Goal: Information Seeking & Learning: Learn about a topic

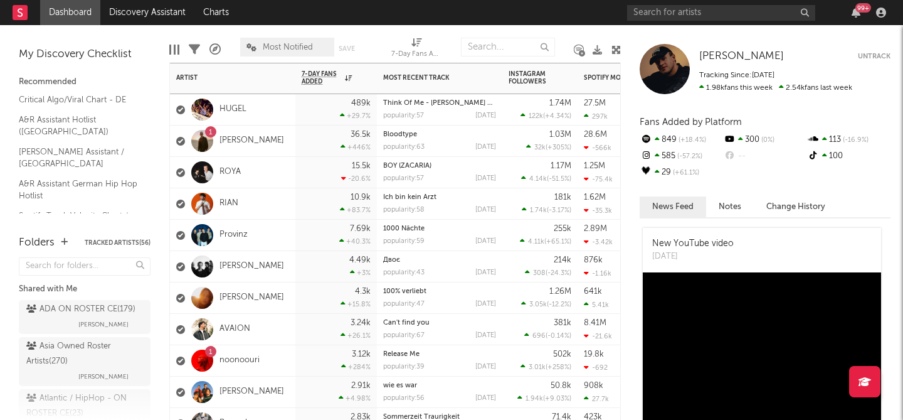
click at [292, 105] on div "HUGEL" at bounding box center [232, 109] width 125 height 31
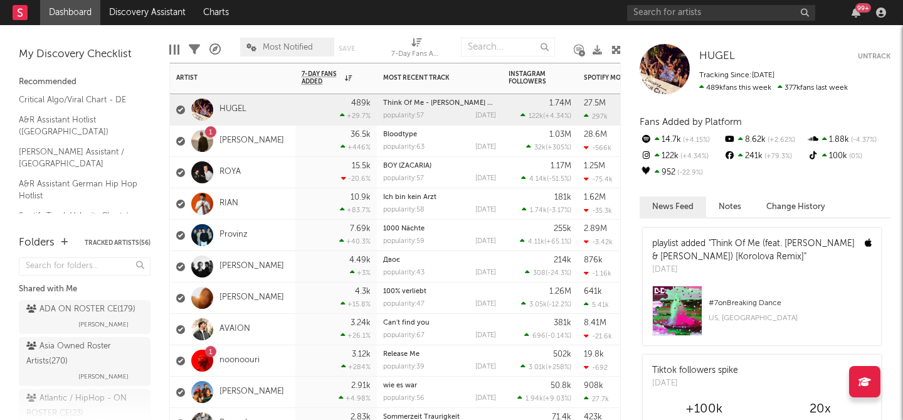
click at [268, 212] on div "RIAN" at bounding box center [232, 203] width 125 height 31
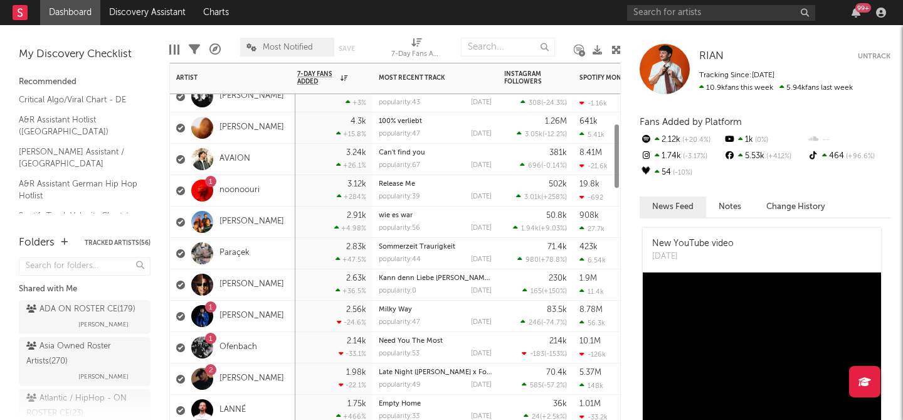
click at [278, 307] on div "1 [PERSON_NAME]" at bounding box center [232, 315] width 125 height 31
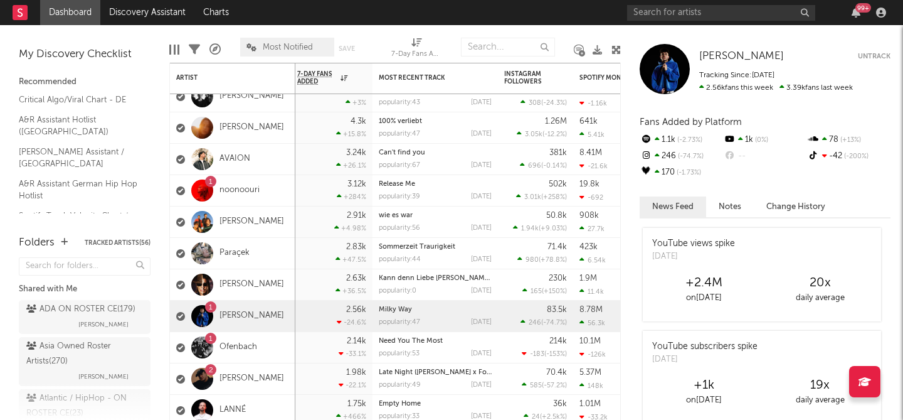
click at [692, 245] on div "YouTube views spike" at bounding box center [693, 243] width 83 height 13
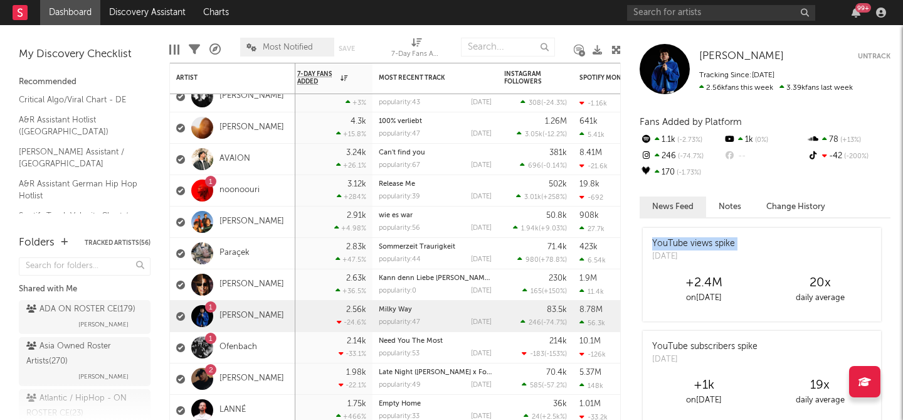
click at [692, 245] on div "YouTube views spike" at bounding box center [693, 243] width 83 height 13
click at [719, 54] on span "[PERSON_NAME]" at bounding box center [741, 56] width 85 height 11
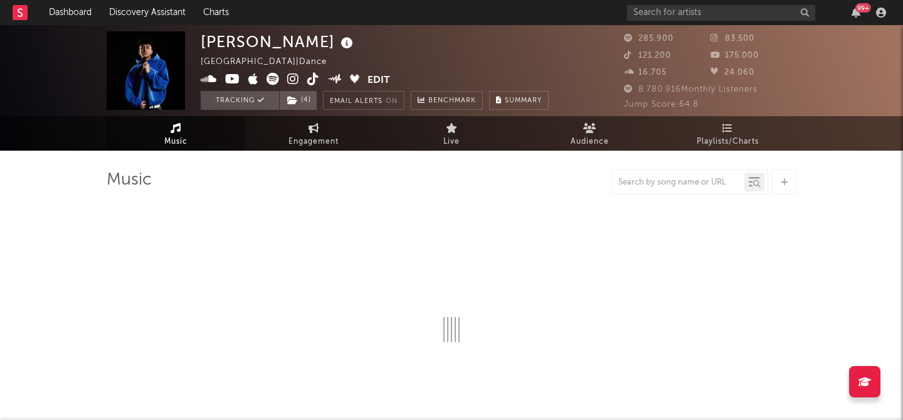
select select "6m"
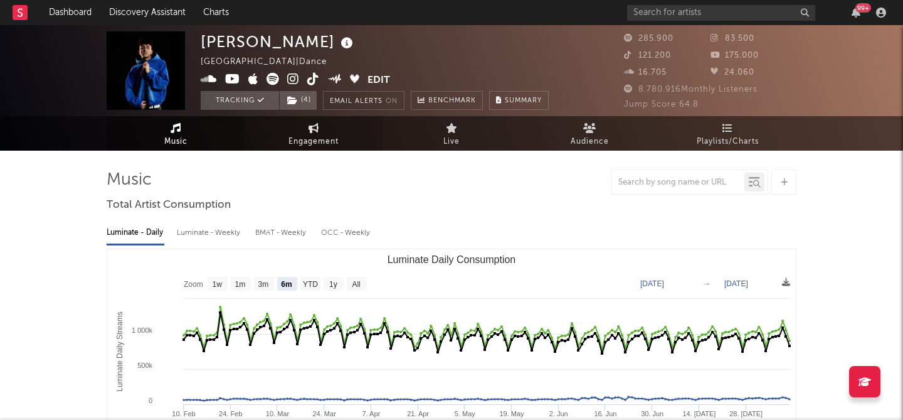
click at [303, 132] on link "Engagement" at bounding box center [314, 133] width 138 height 34
select select "1w"
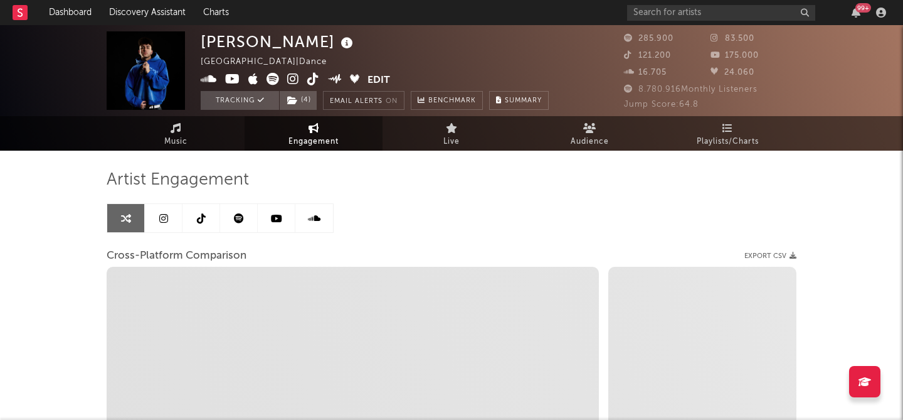
click at [269, 221] on link at bounding box center [277, 218] width 38 height 28
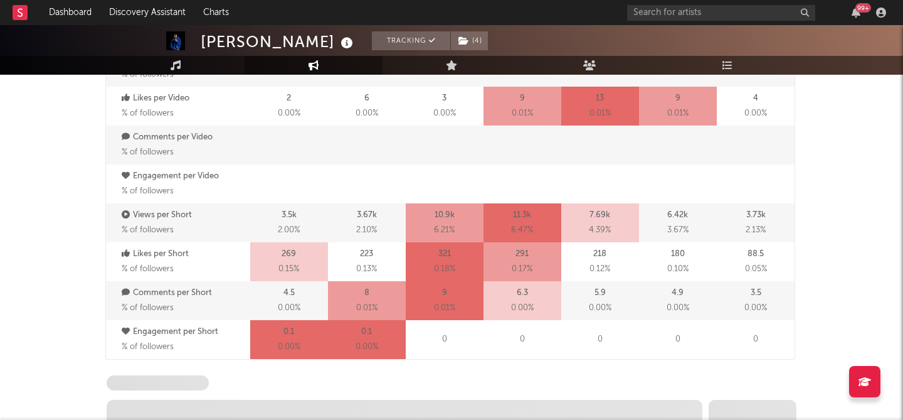
select select "6m"
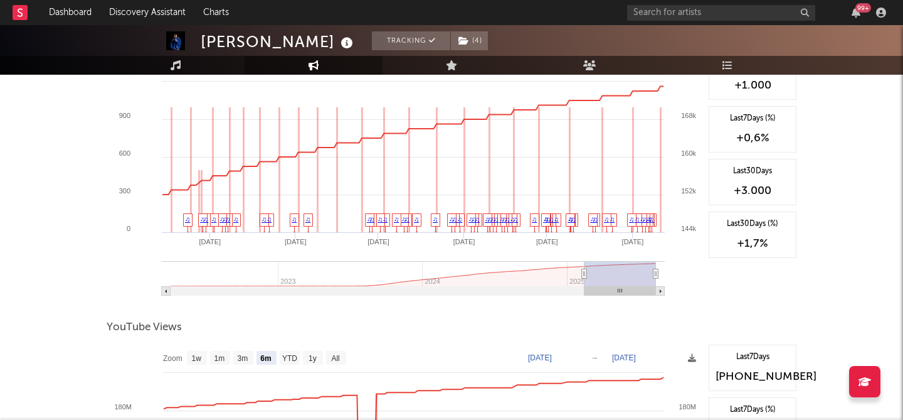
scroll to position [1273, 0]
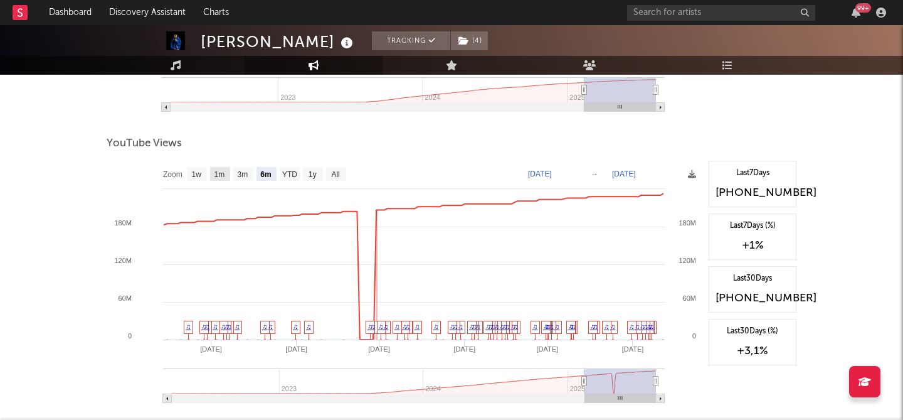
click at [225, 174] on text "1m" at bounding box center [220, 174] width 11 height 9
select select "1m"
type input "[DATE]"
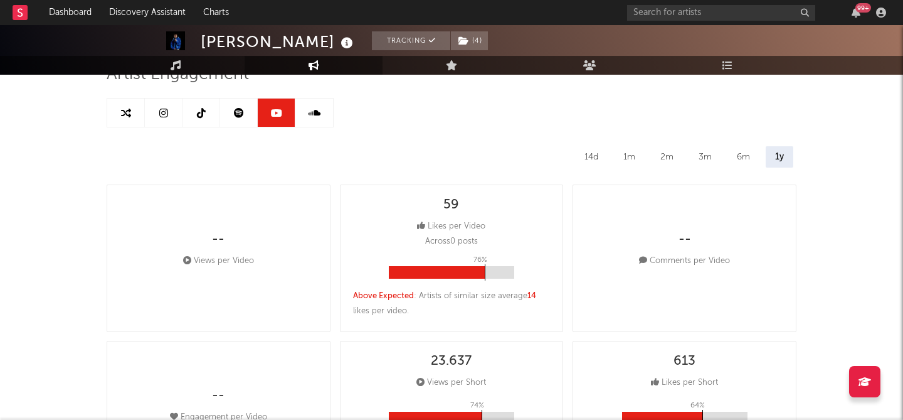
scroll to position [0, 0]
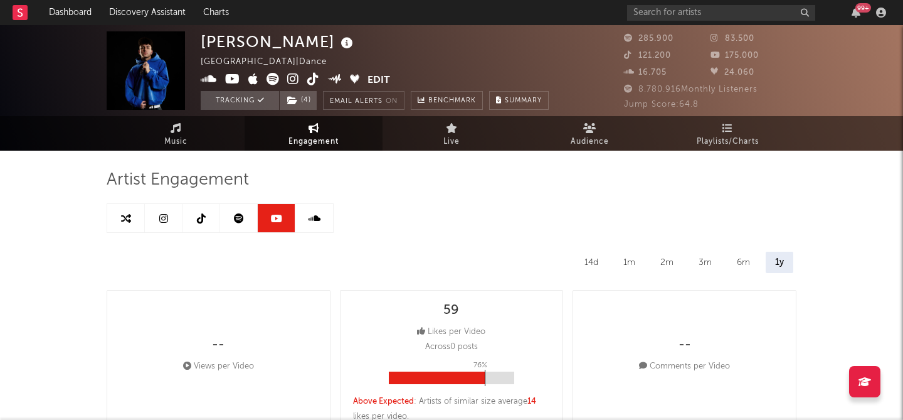
click at [235, 209] on link at bounding box center [239, 218] width 38 height 28
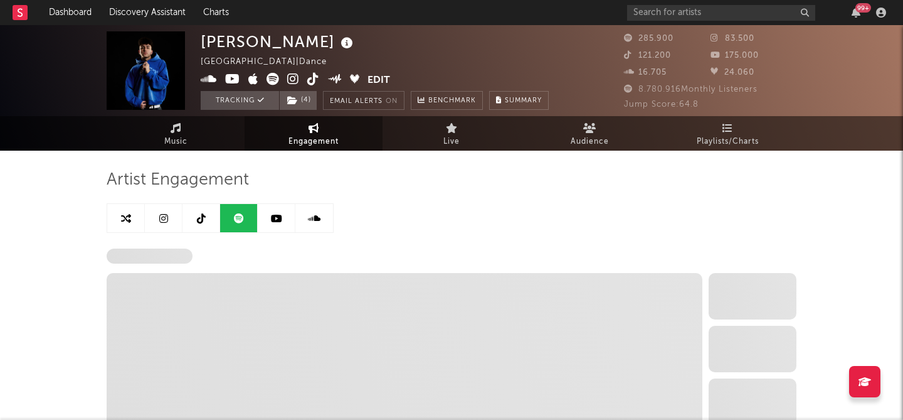
select select "6m"
select select "1w"
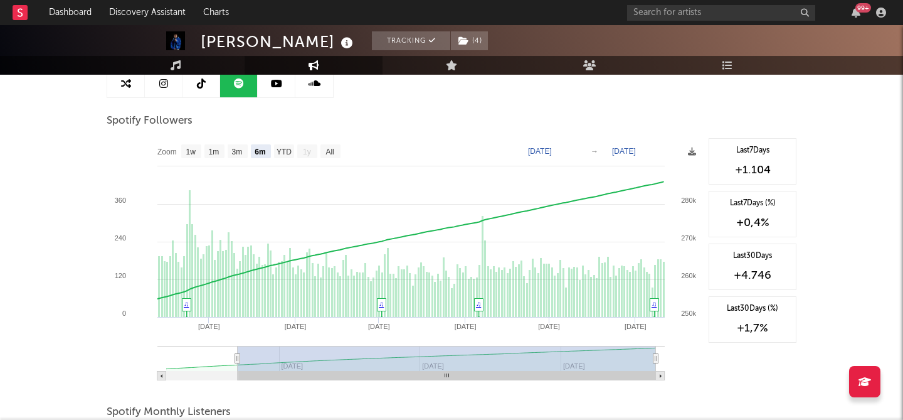
scroll to position [135, 0]
type input "[DATE]"
select select "All"
type input "[DATE]"
drag, startPoint x: 240, startPoint y: 356, endPoint x: 150, endPoint y: 349, distance: 89.9
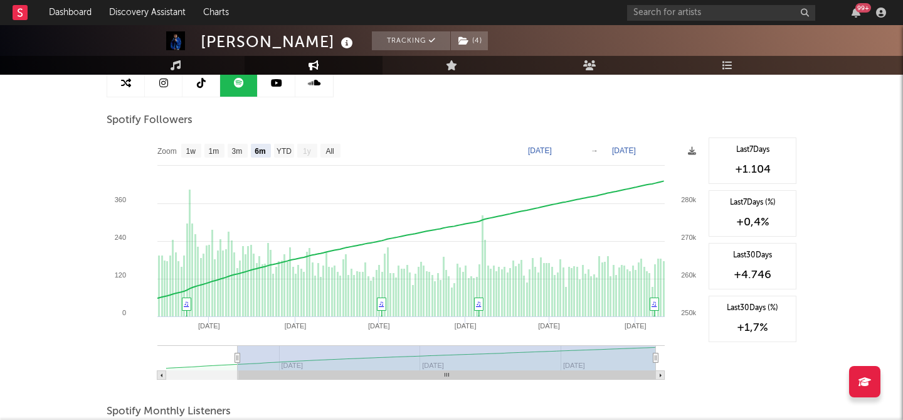
click at [150, 349] on icon "Created with Highcharts 10.3.3 Mar '[DATE] May '[DATE] [DATE] '[DATE] Mar '[DAT…" at bounding box center [405, 262] width 596 height 251
